Goal: Find specific page/section: Find specific page/section

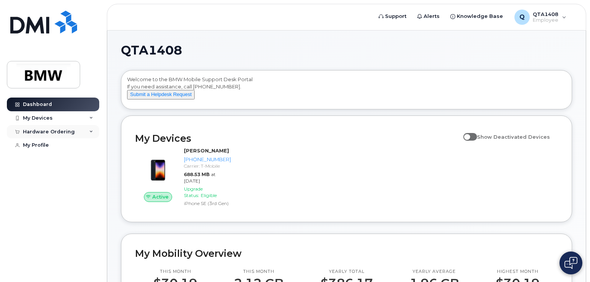
click at [44, 129] on div "Hardware Ordering" at bounding box center [49, 132] width 52 height 6
click at [44, 109] on link "Dashboard" at bounding box center [53, 105] width 92 height 14
click at [43, 113] on div "My Devices" at bounding box center [53, 118] width 92 height 14
click at [46, 116] on div "My Devices" at bounding box center [38, 118] width 30 height 6
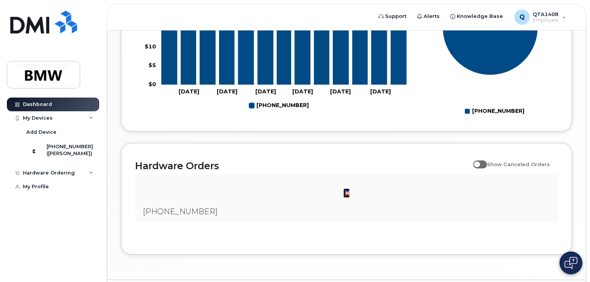
scroll to position [422, 0]
